Goal: Use online tool/utility: Utilize a website feature to perform a specific function

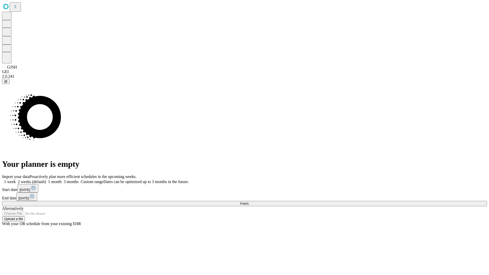
click at [249, 202] on span "Fetch" at bounding box center [244, 204] width 8 height 4
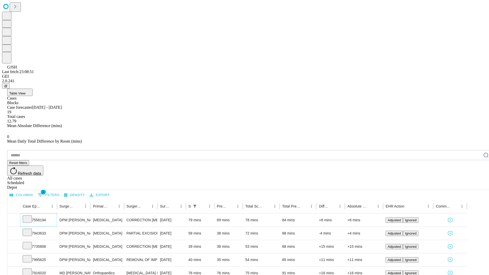
click at [30, 216] on icon at bounding box center [27, 218] width 5 height 5
